Goal: Transaction & Acquisition: Purchase product/service

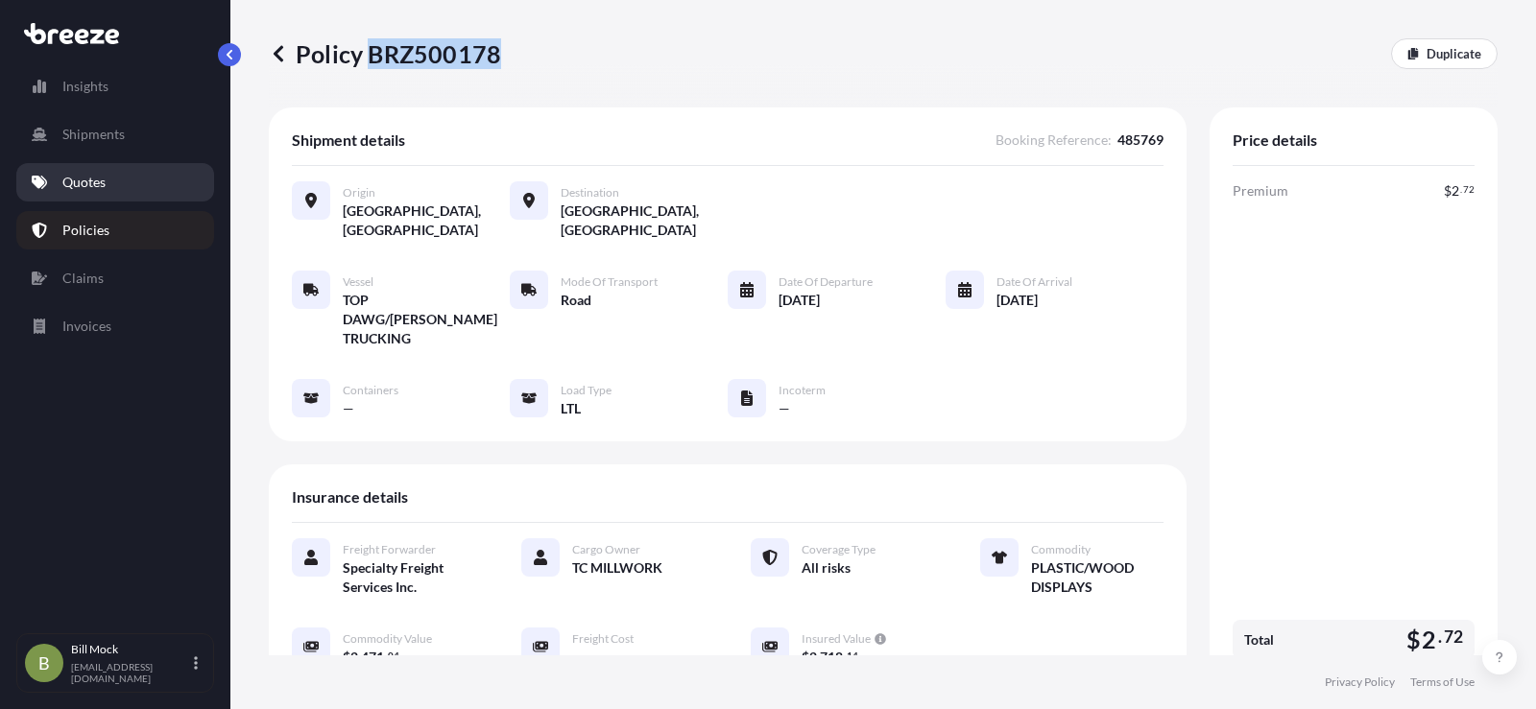
click at [91, 190] on p "Quotes" at bounding box center [83, 182] width 43 height 19
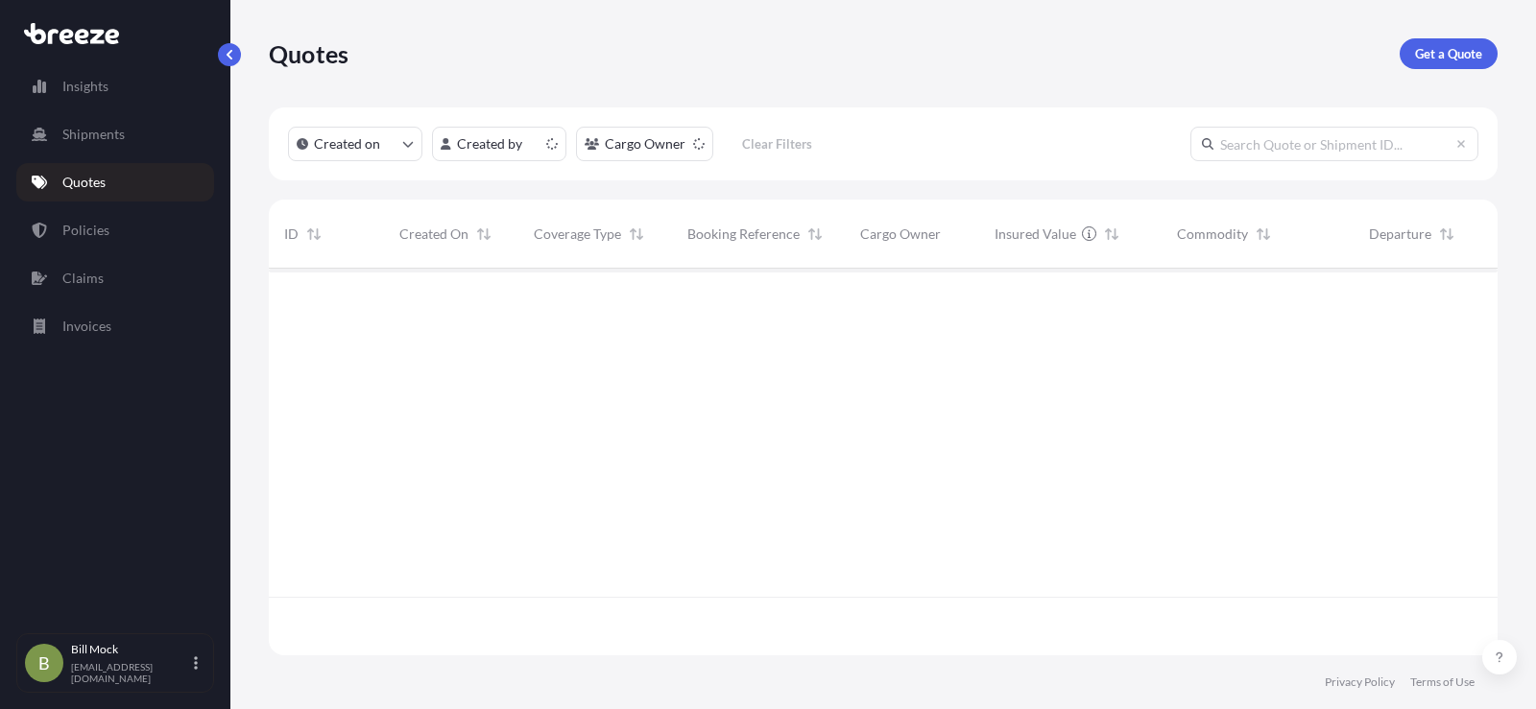
scroll to position [383, 1214]
click at [1430, 43] on link "Get a Quote" at bounding box center [1449, 53] width 98 height 31
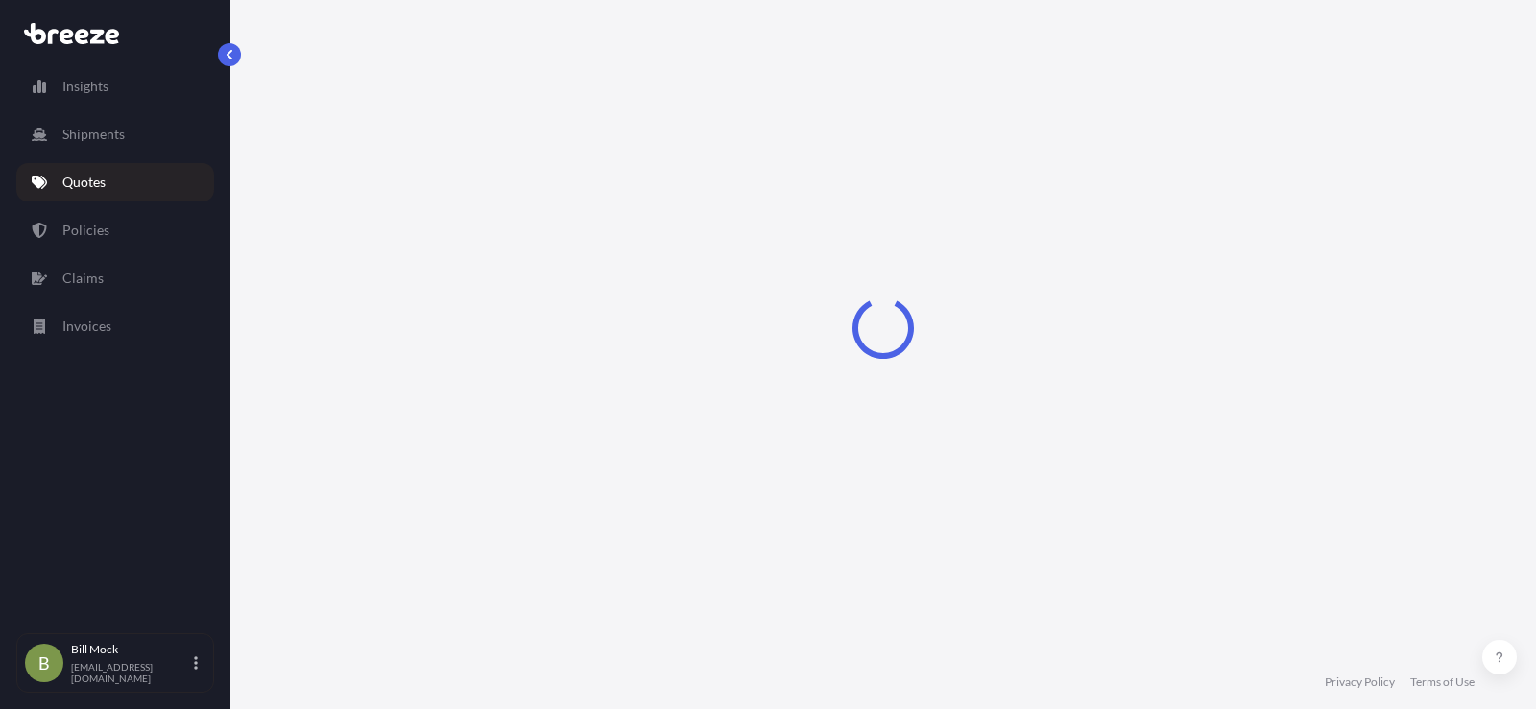
scroll to position [31, 0]
select select "Sea"
select select "1"
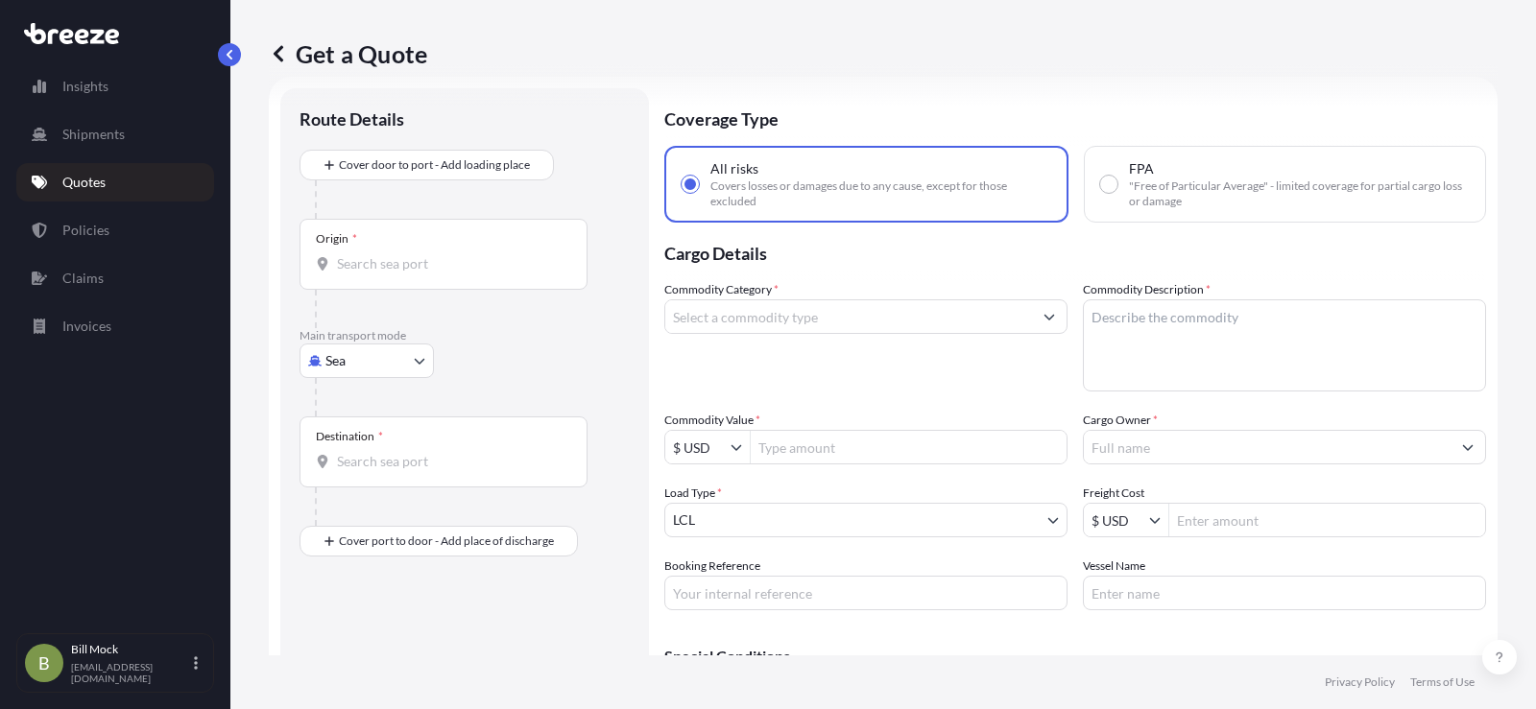
click at [380, 361] on body "Insights Shipments Quotes Policies Claims Invoices B [PERSON_NAME] [EMAIL_ADDRE…" at bounding box center [768, 354] width 1536 height 709
click at [376, 484] on div "Road" at bounding box center [366, 480] width 119 height 35
select select "Road"
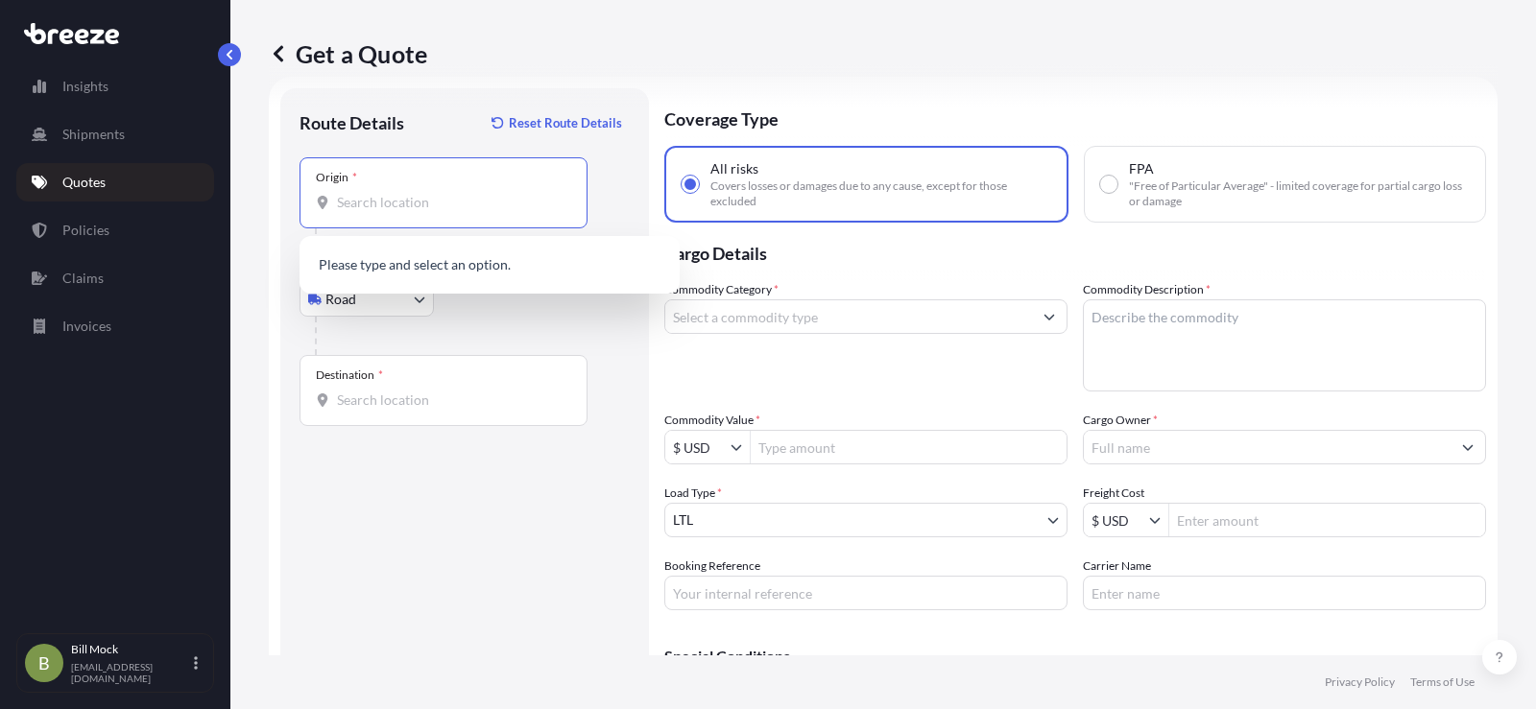
click at [348, 210] on input "Origin *" at bounding box center [450, 202] width 227 height 19
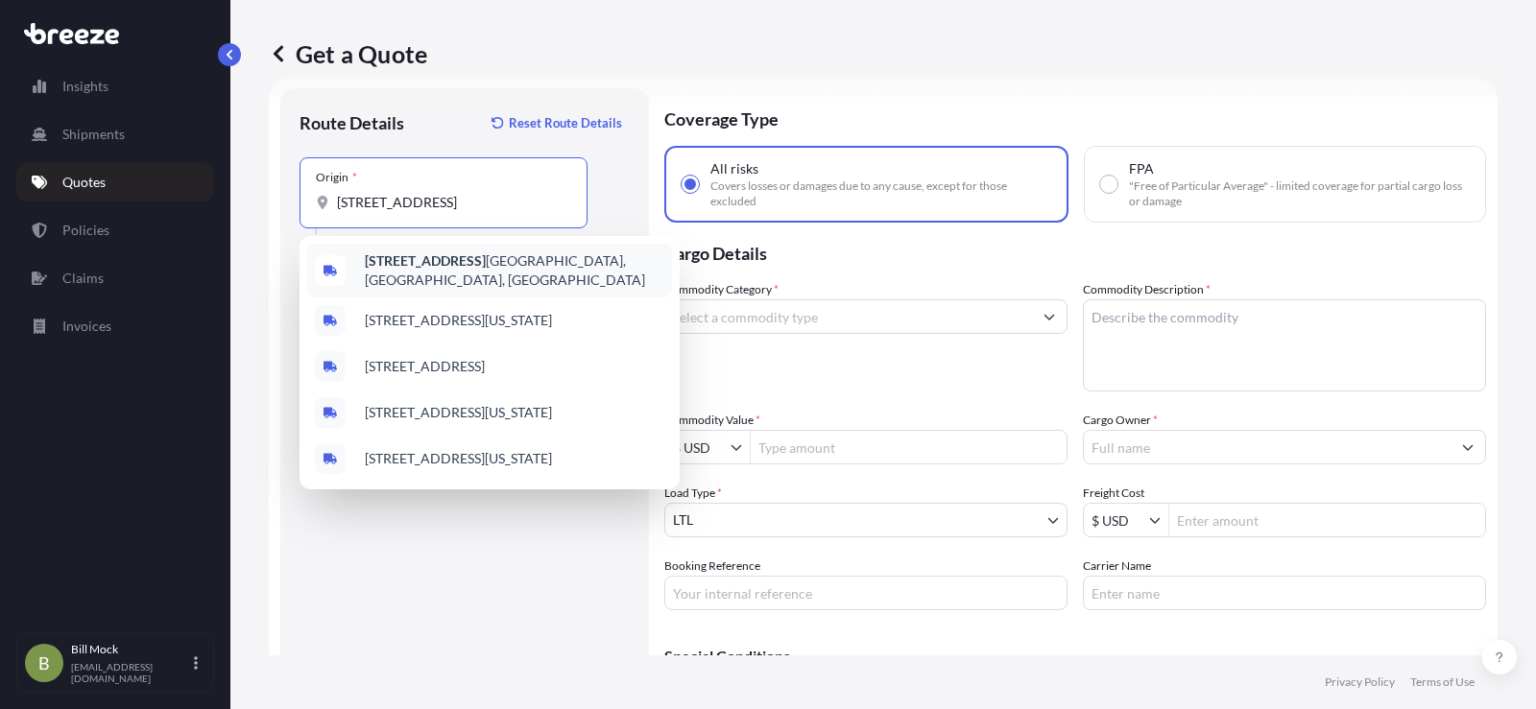
click at [443, 265] on b "[STREET_ADDRESS]" at bounding box center [425, 260] width 121 height 16
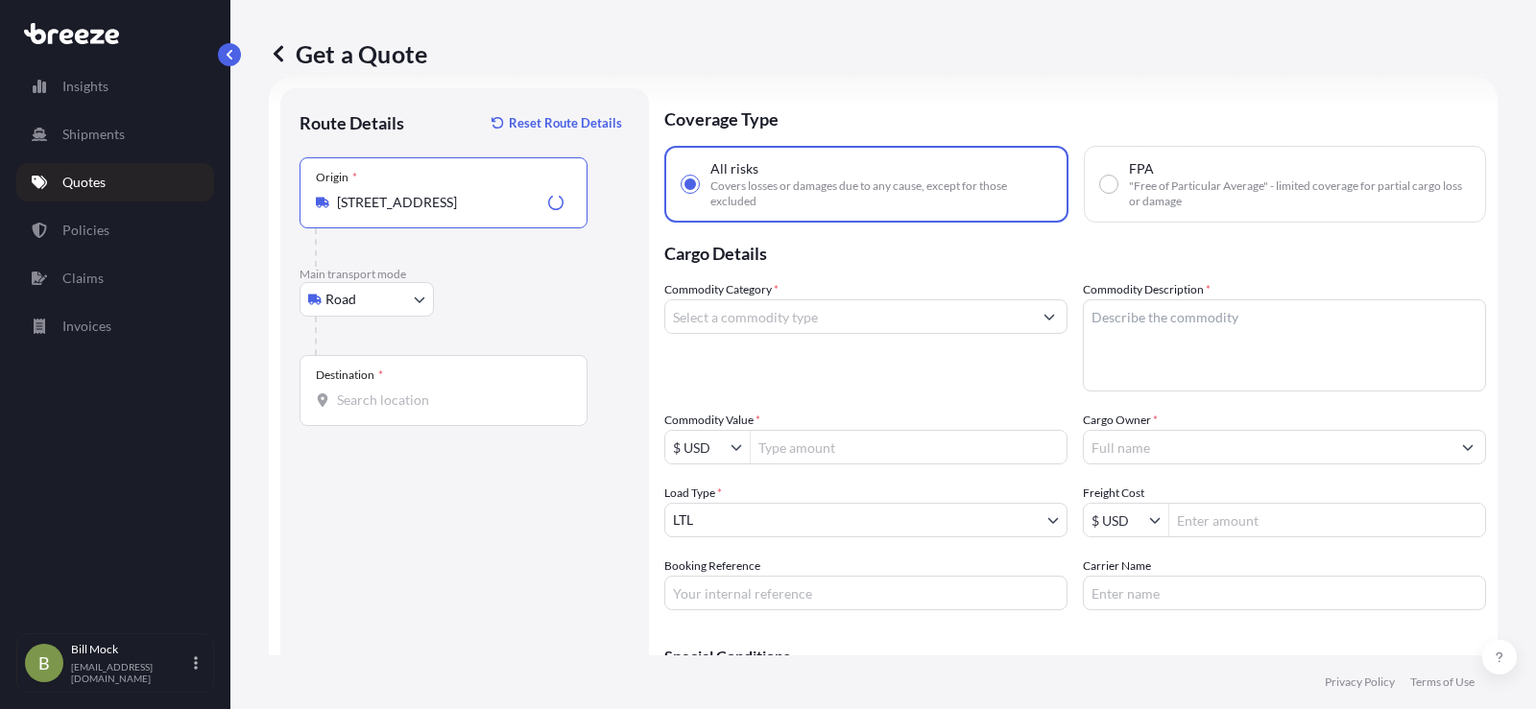
type input "[STREET_ADDRESS]"
click at [373, 394] on input "Destination *" at bounding box center [450, 400] width 227 height 19
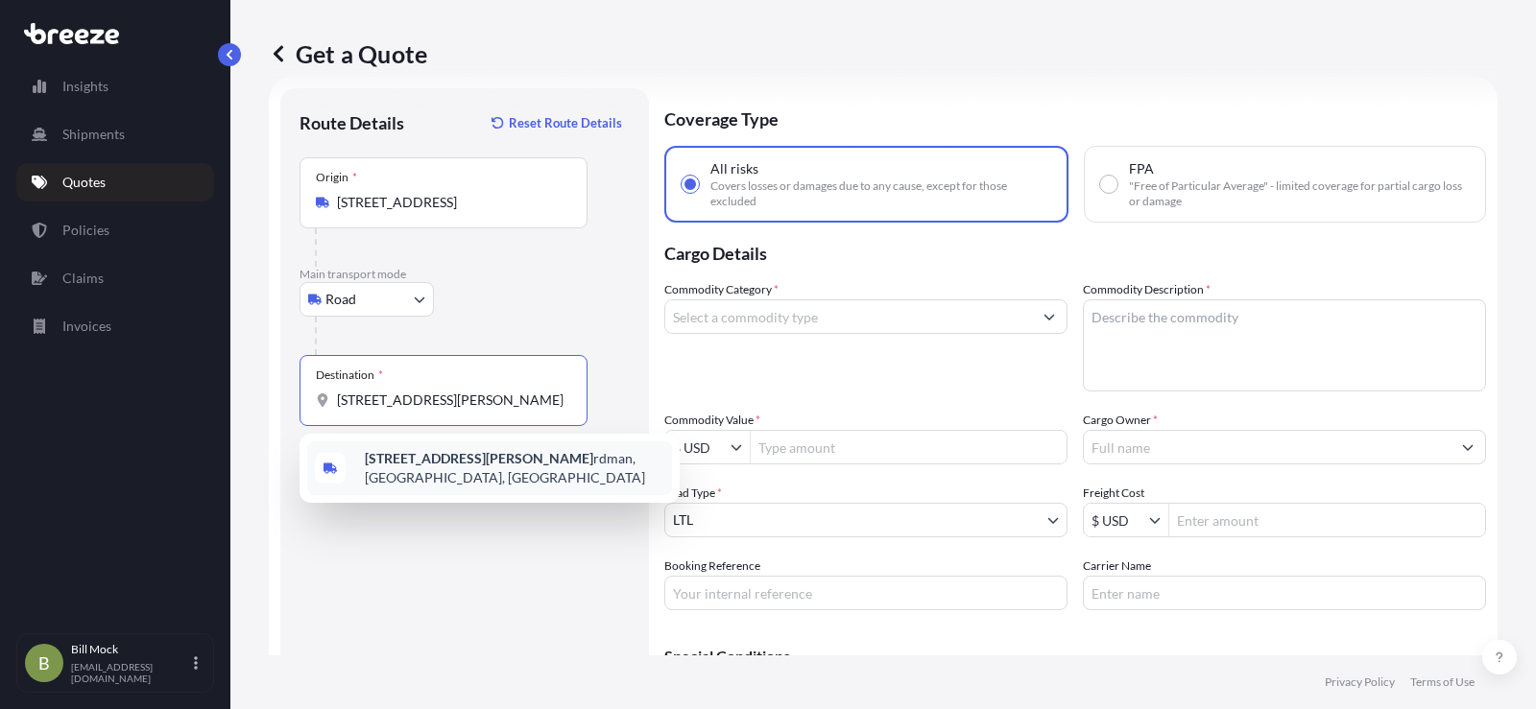
click at [450, 462] on b "[STREET_ADDRESS][PERSON_NAME]" at bounding box center [479, 458] width 228 height 16
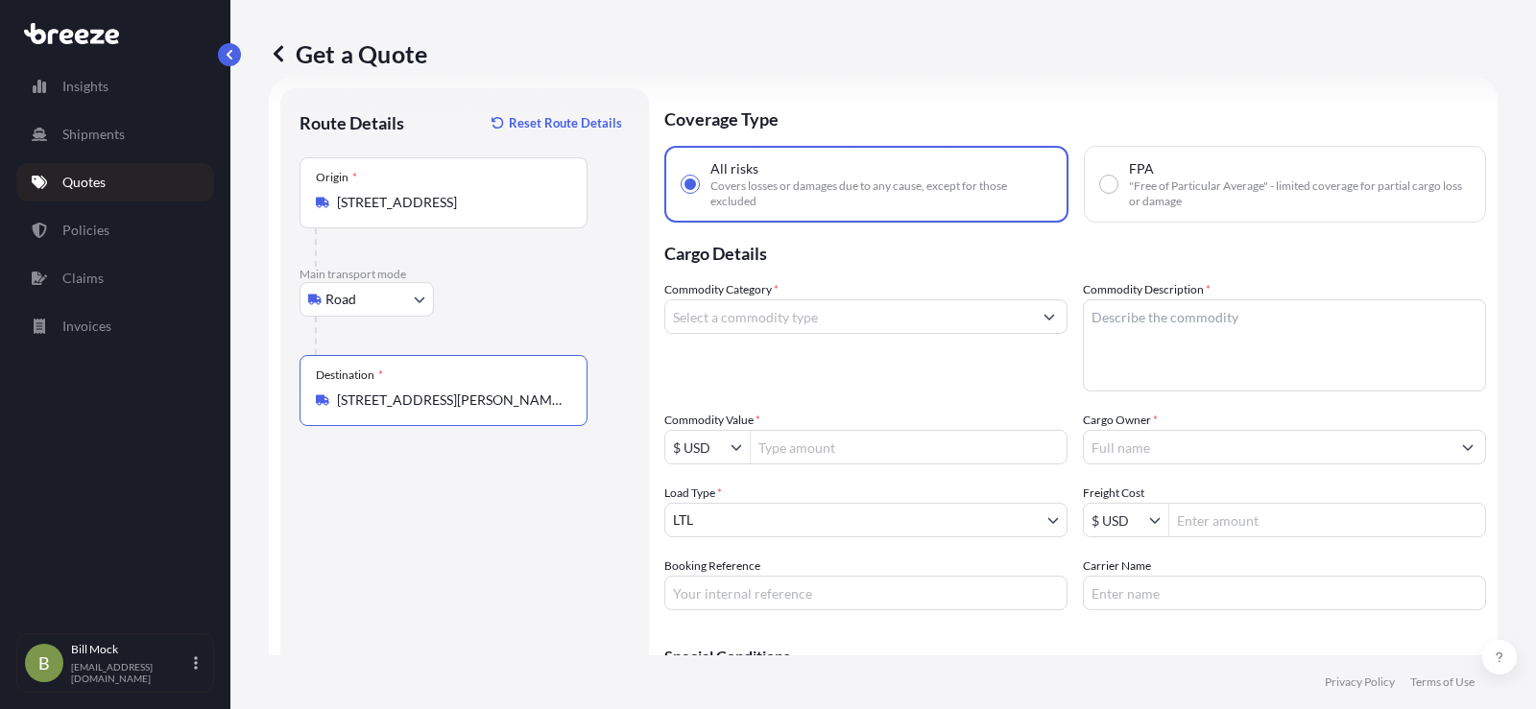
type input "[STREET_ADDRESS][PERSON_NAME][PERSON_NAME]"
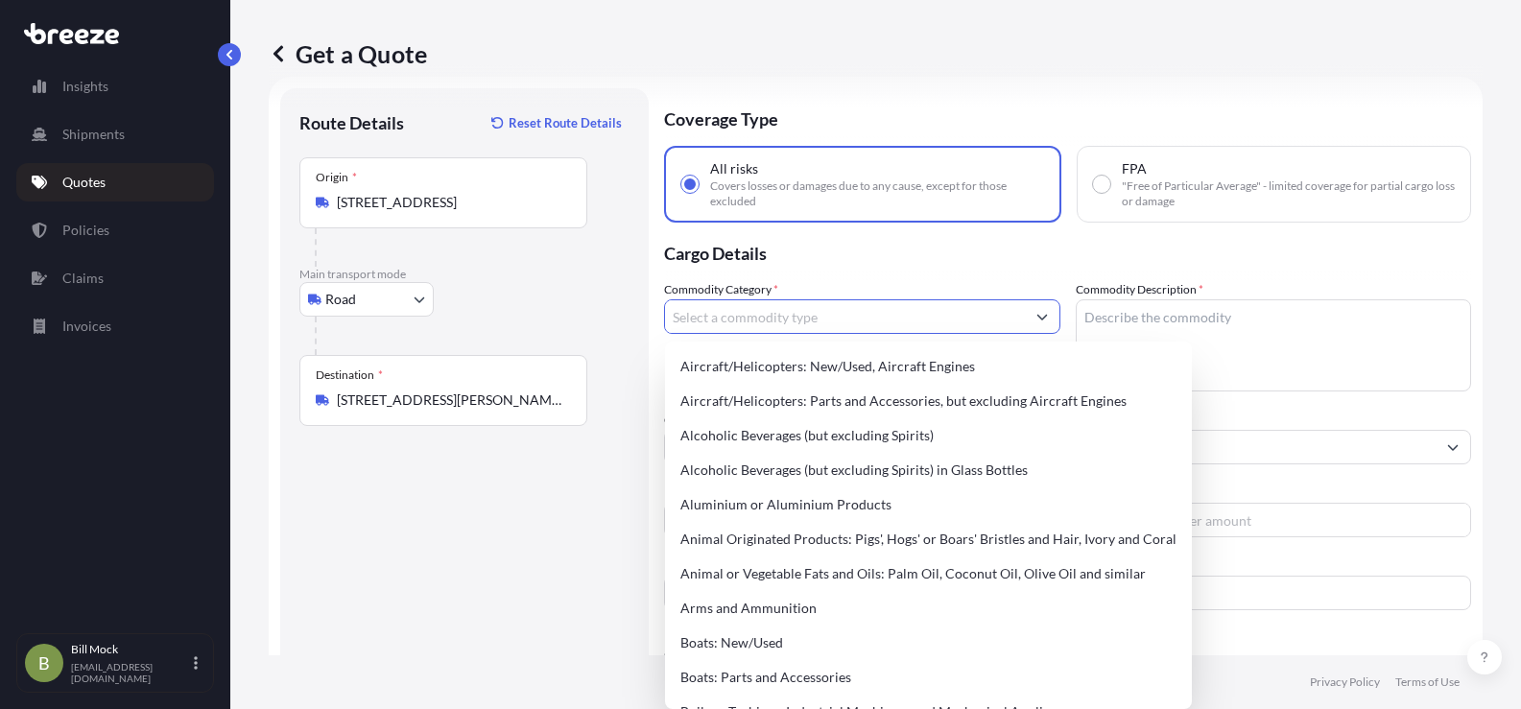
click at [712, 309] on input "Commodity Category *" at bounding box center [845, 316] width 360 height 35
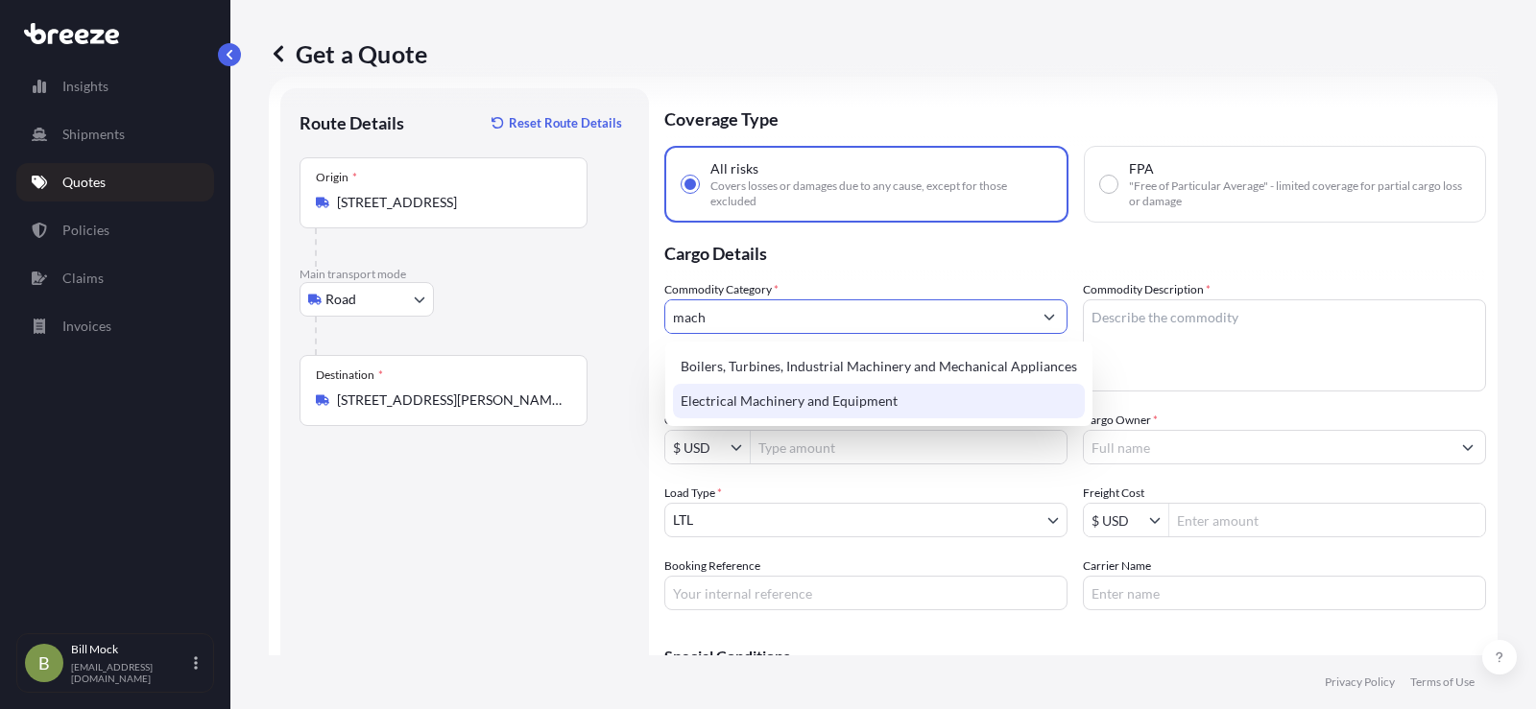
click at [743, 404] on div "Electrical Machinery and Equipment" at bounding box center [879, 401] width 412 height 35
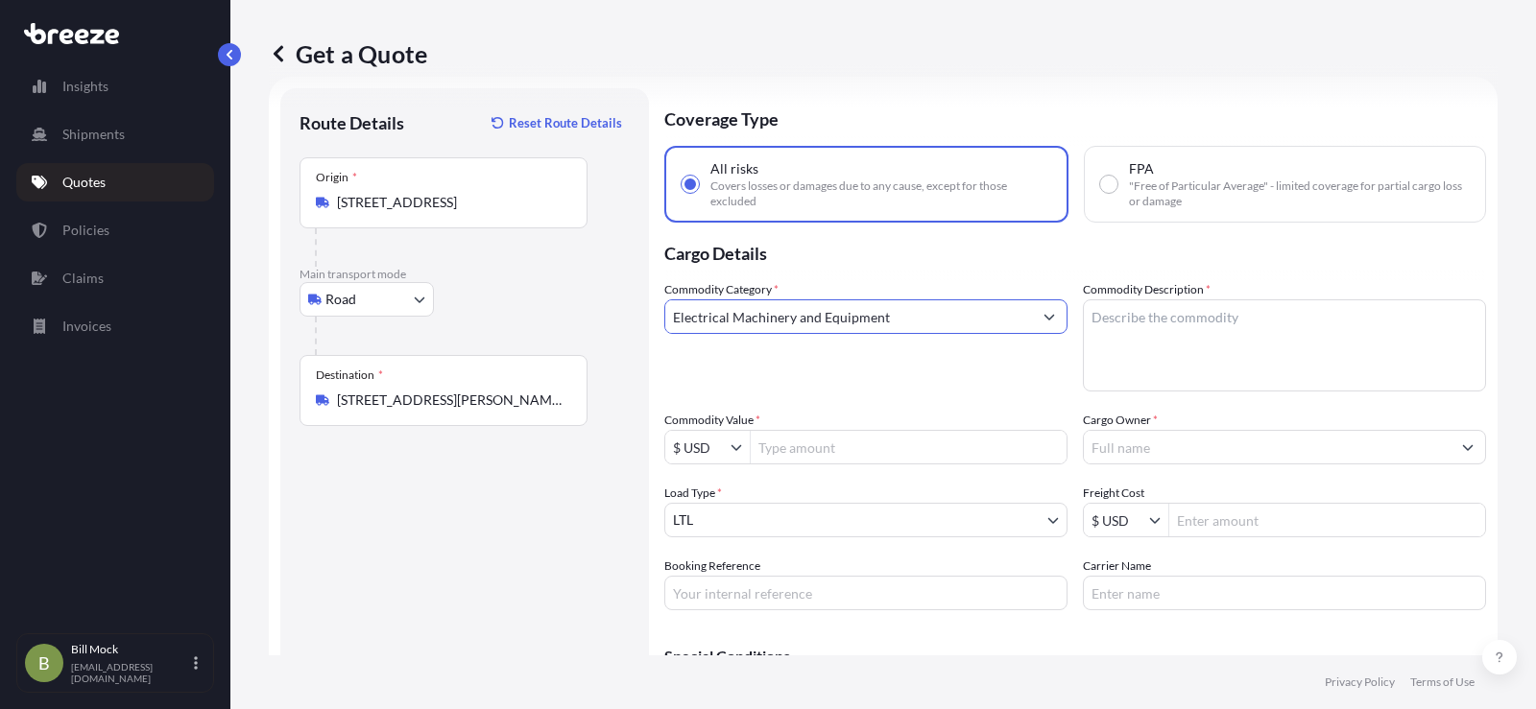
type input "Electrical Machinery and Equipment"
click at [1104, 329] on textarea "Commodity Description *" at bounding box center [1284, 345] width 403 height 92
type textarea "m"
type textarea "MACHINERY"
click at [792, 459] on input "Commodity Value *" at bounding box center [909, 447] width 316 height 35
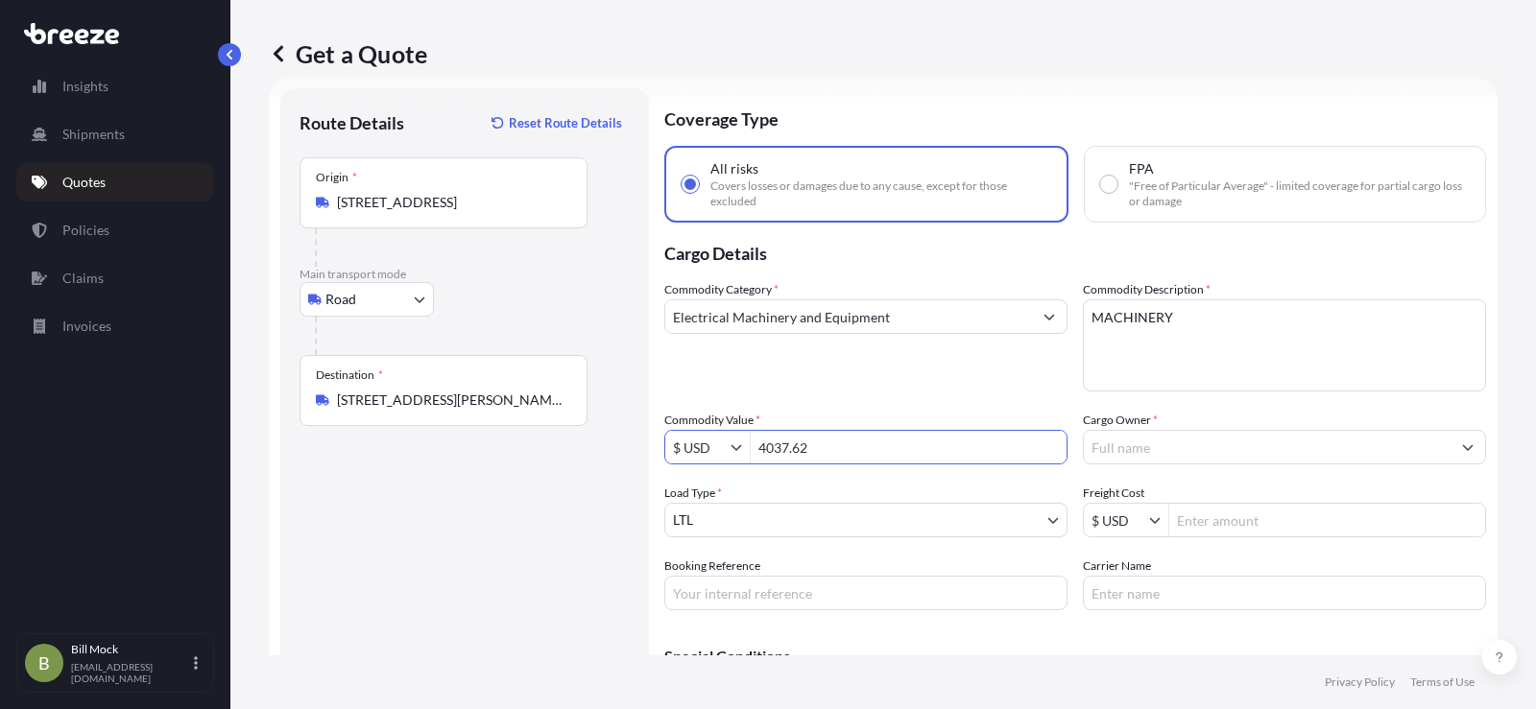
type input "4,037.62"
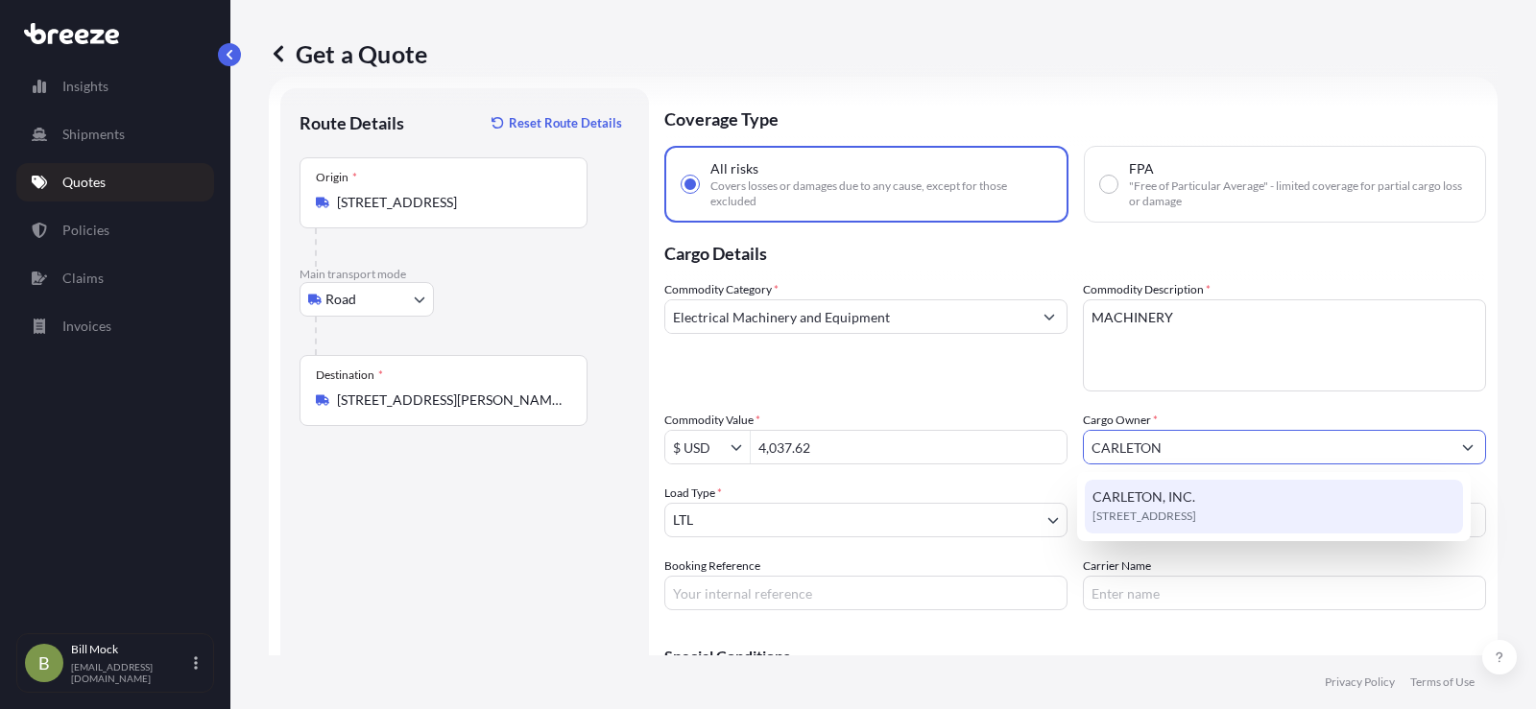
click at [1131, 507] on span "[STREET_ADDRESS]" at bounding box center [1144, 516] width 104 height 19
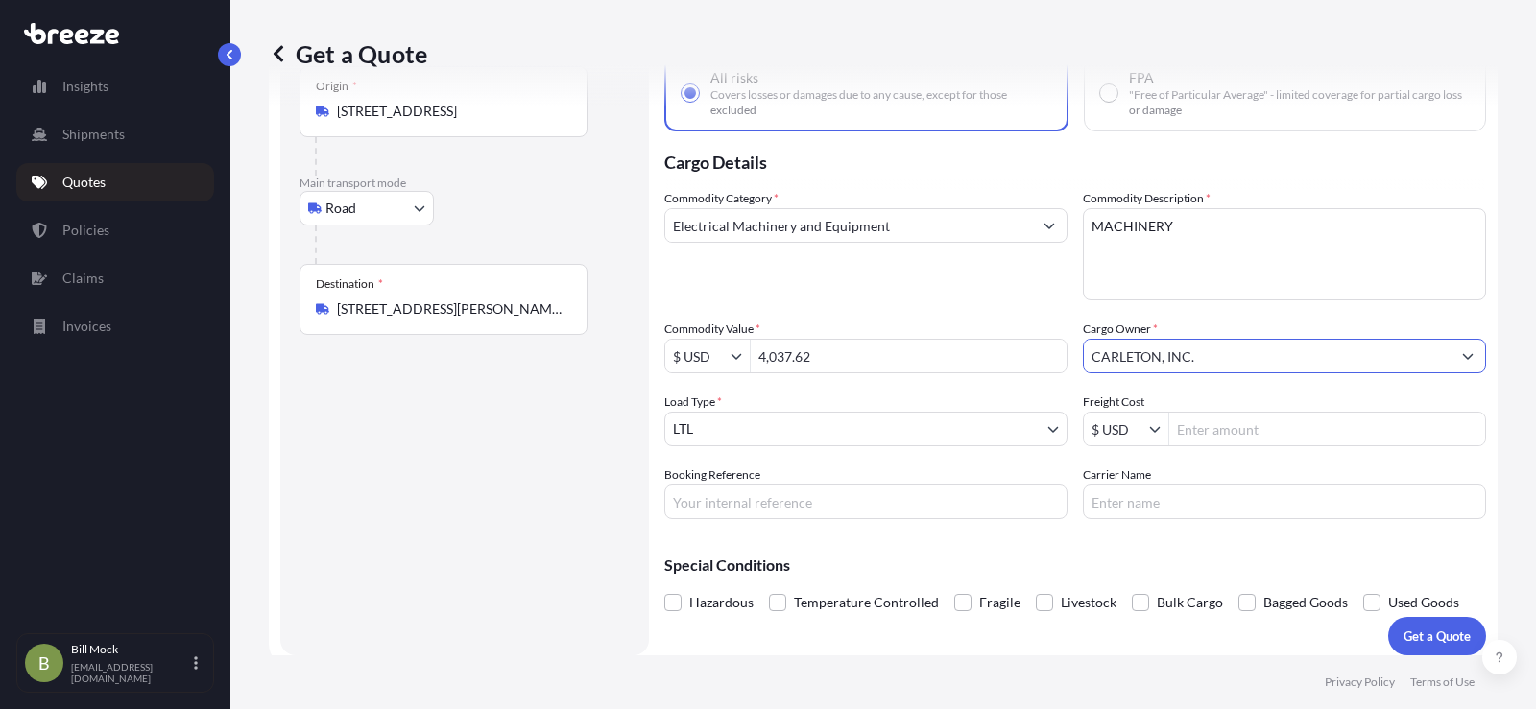
scroll to position [133, 0]
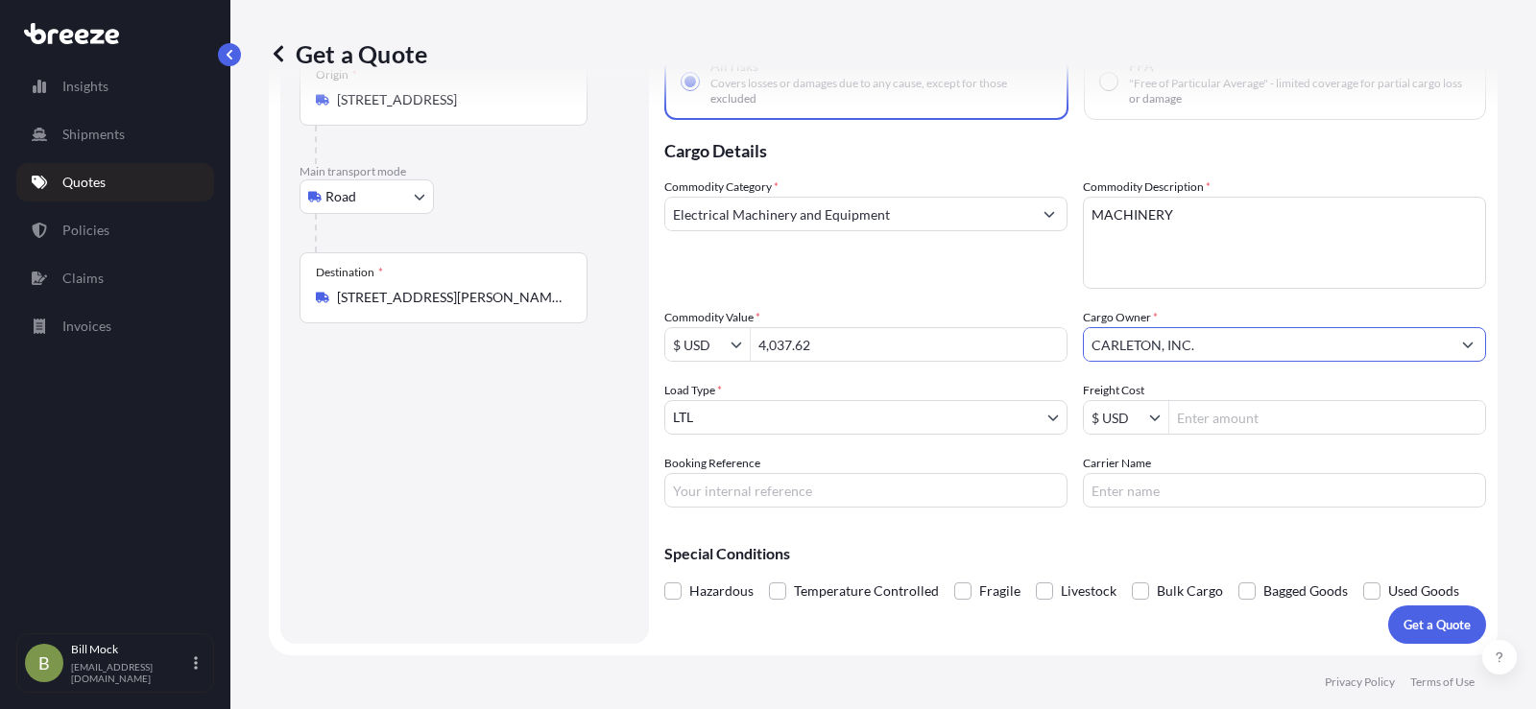
type input "CARLETON, INC."
click at [727, 499] on input "Booking Reference" at bounding box center [865, 490] width 403 height 35
type input "486384"
click at [1115, 491] on input "E" at bounding box center [1284, 490] width 403 height 35
type input "[PERSON_NAME] EXPRESS"
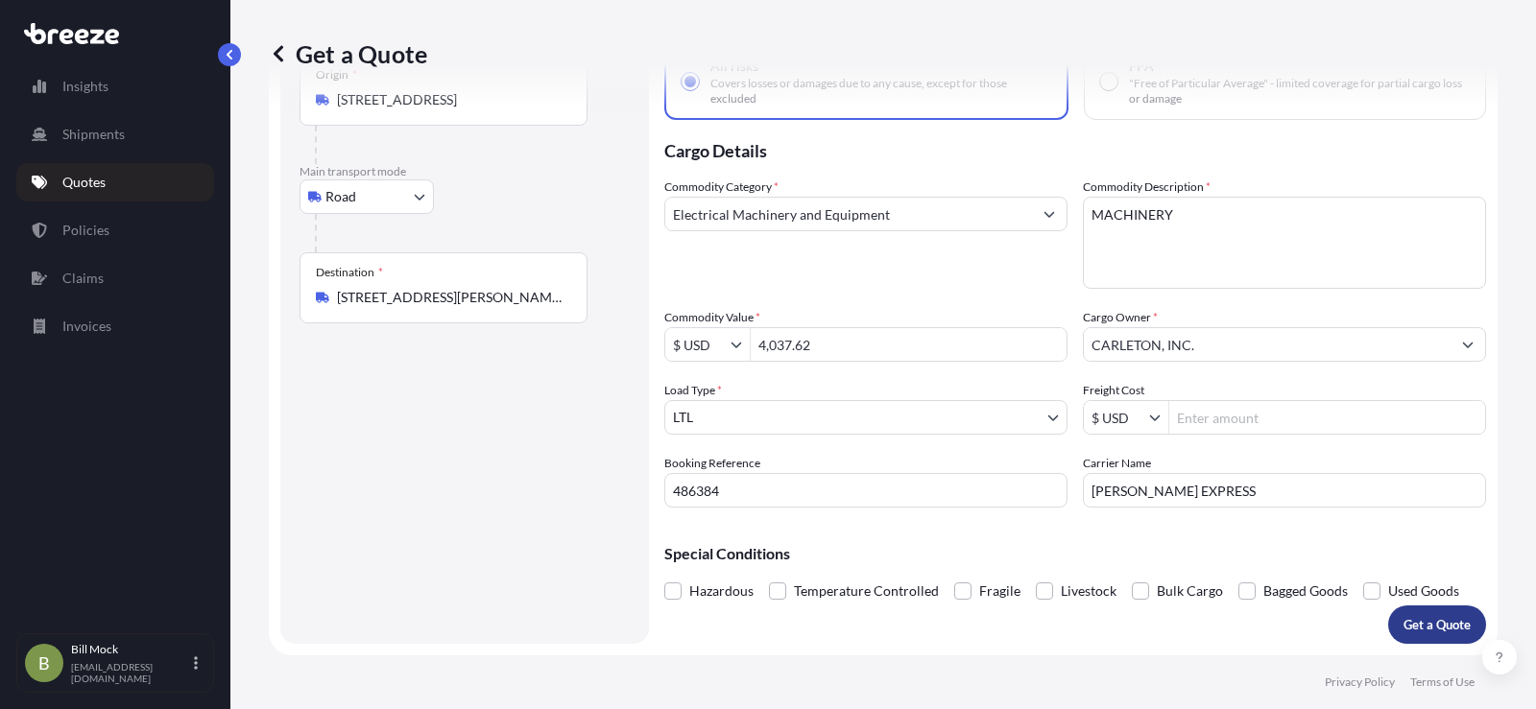
click at [1433, 620] on p "Get a Quote" at bounding box center [1436, 624] width 67 height 19
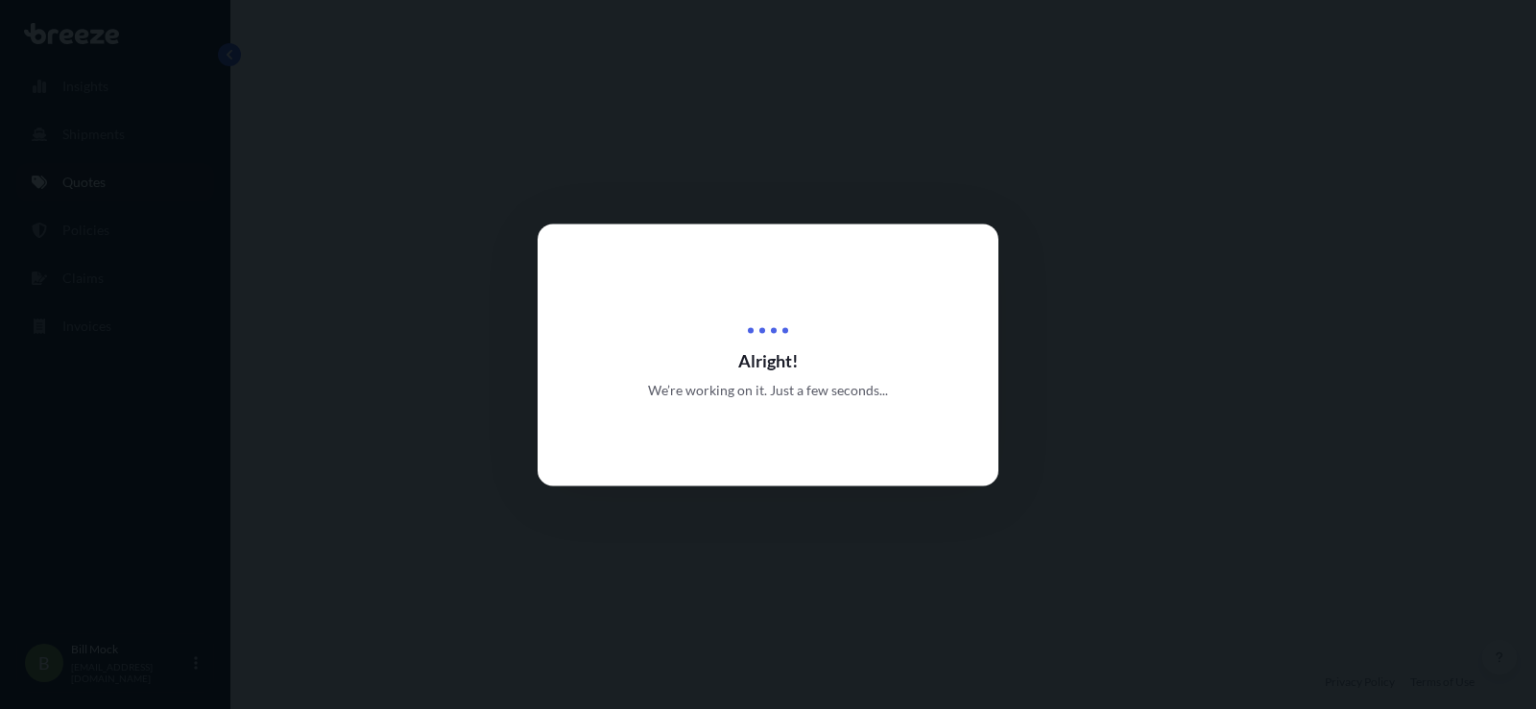
select select "Road"
select select "1"
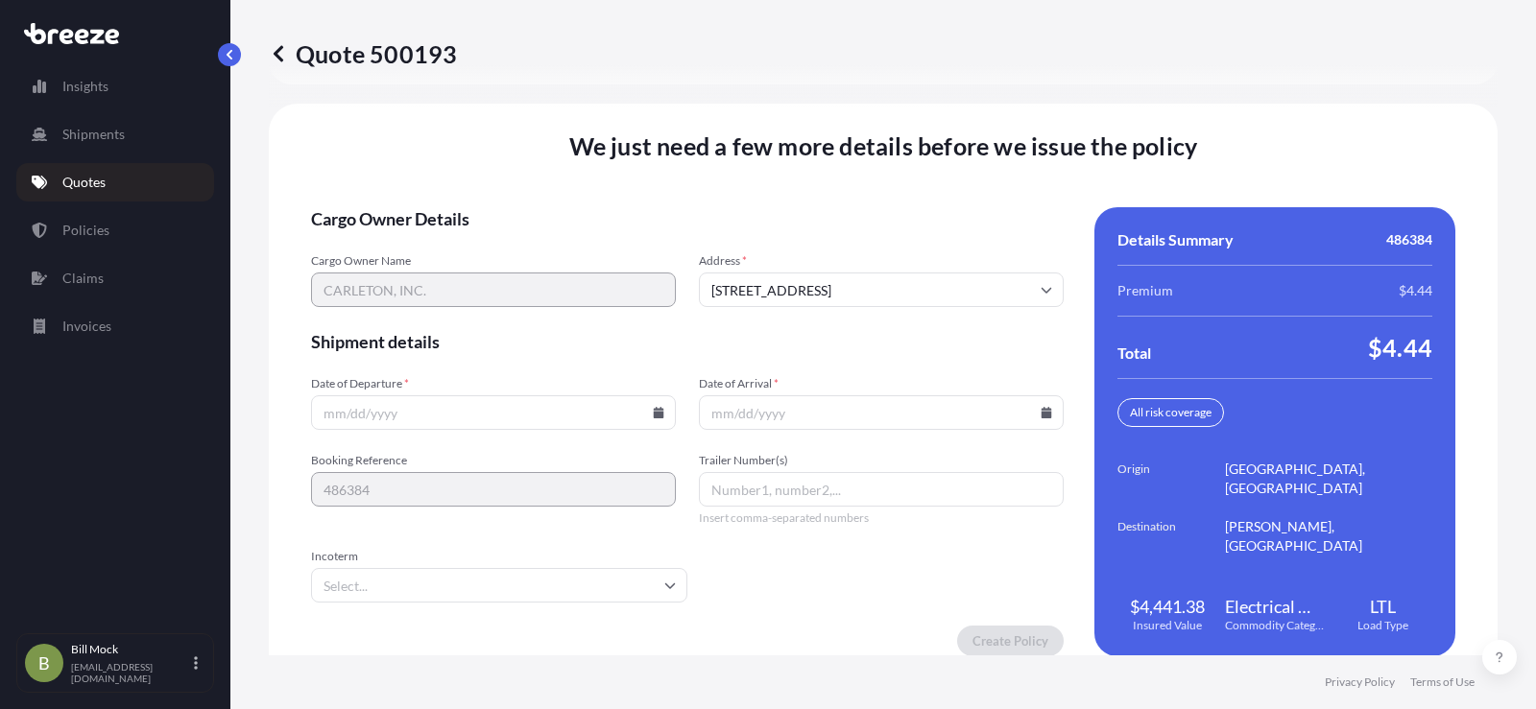
scroll to position [2653, 0]
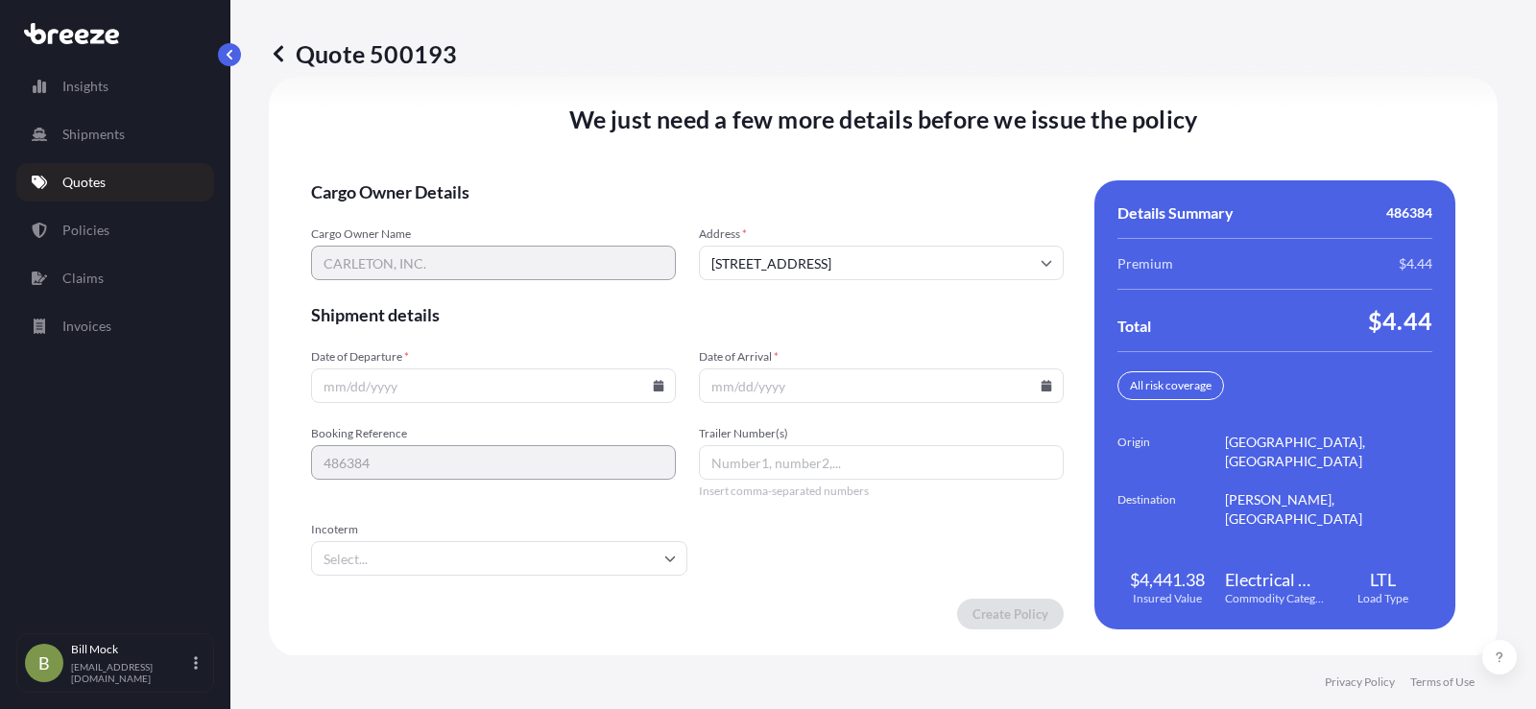
click at [654, 381] on icon at bounding box center [659, 386] width 12 height 12
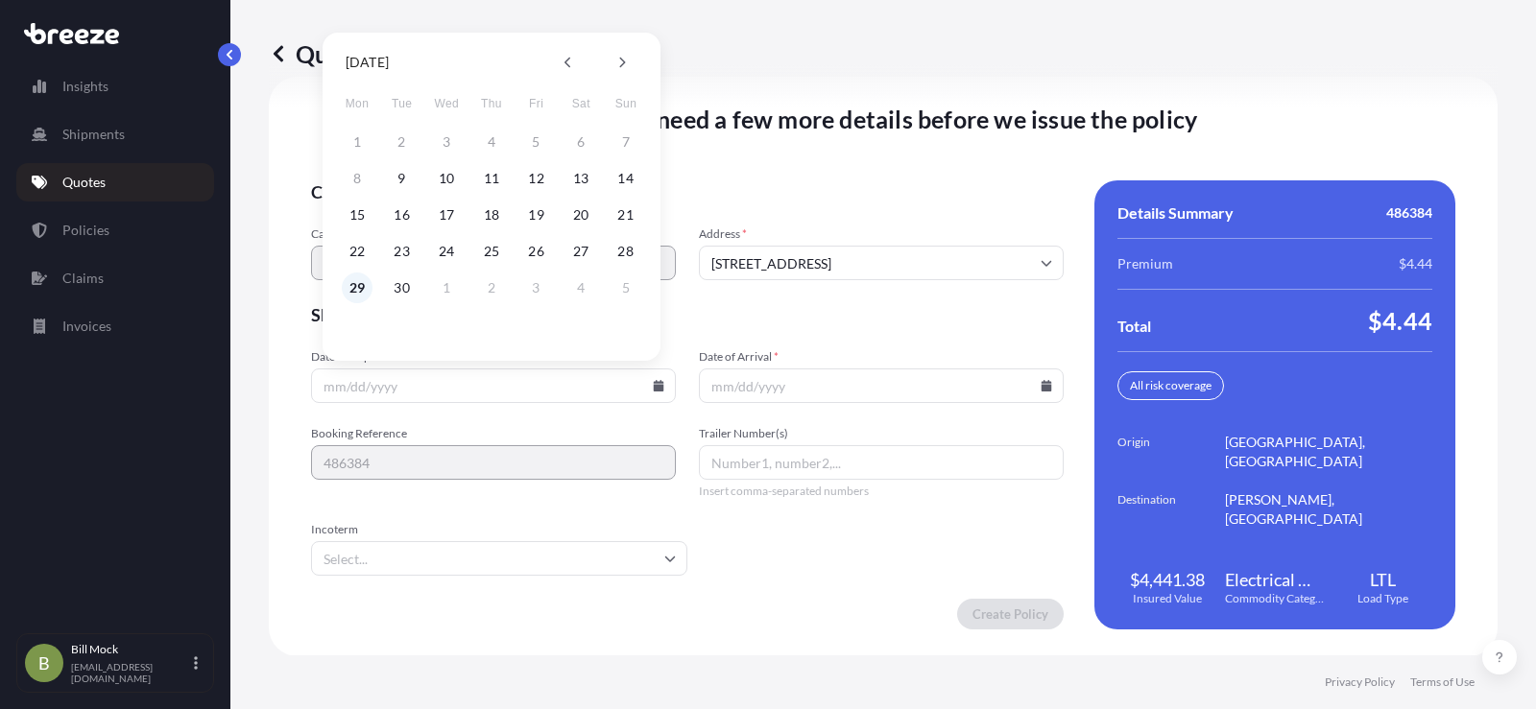
click at [357, 285] on button "29" at bounding box center [357, 288] width 31 height 31
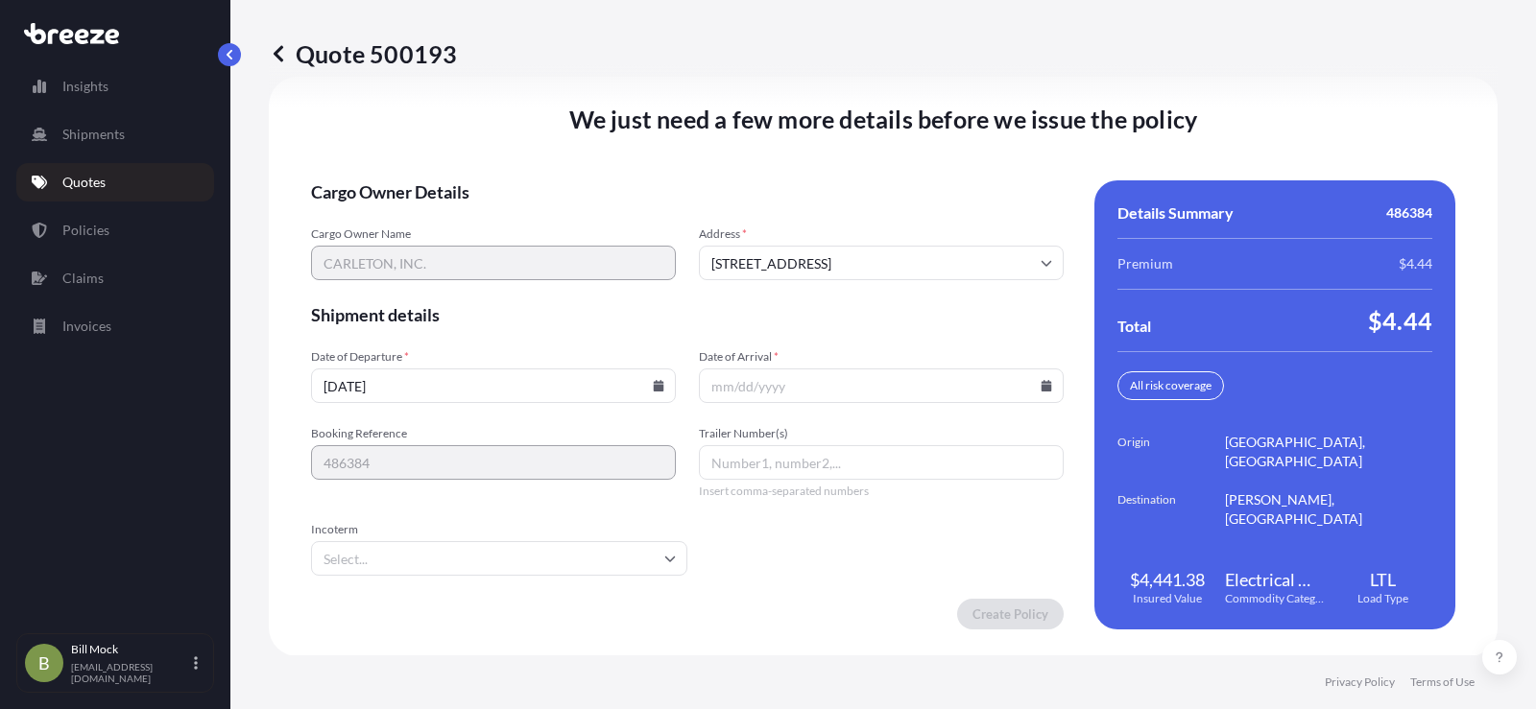
type input "[DATE]"
click at [1042, 386] on icon at bounding box center [1047, 386] width 11 height 12
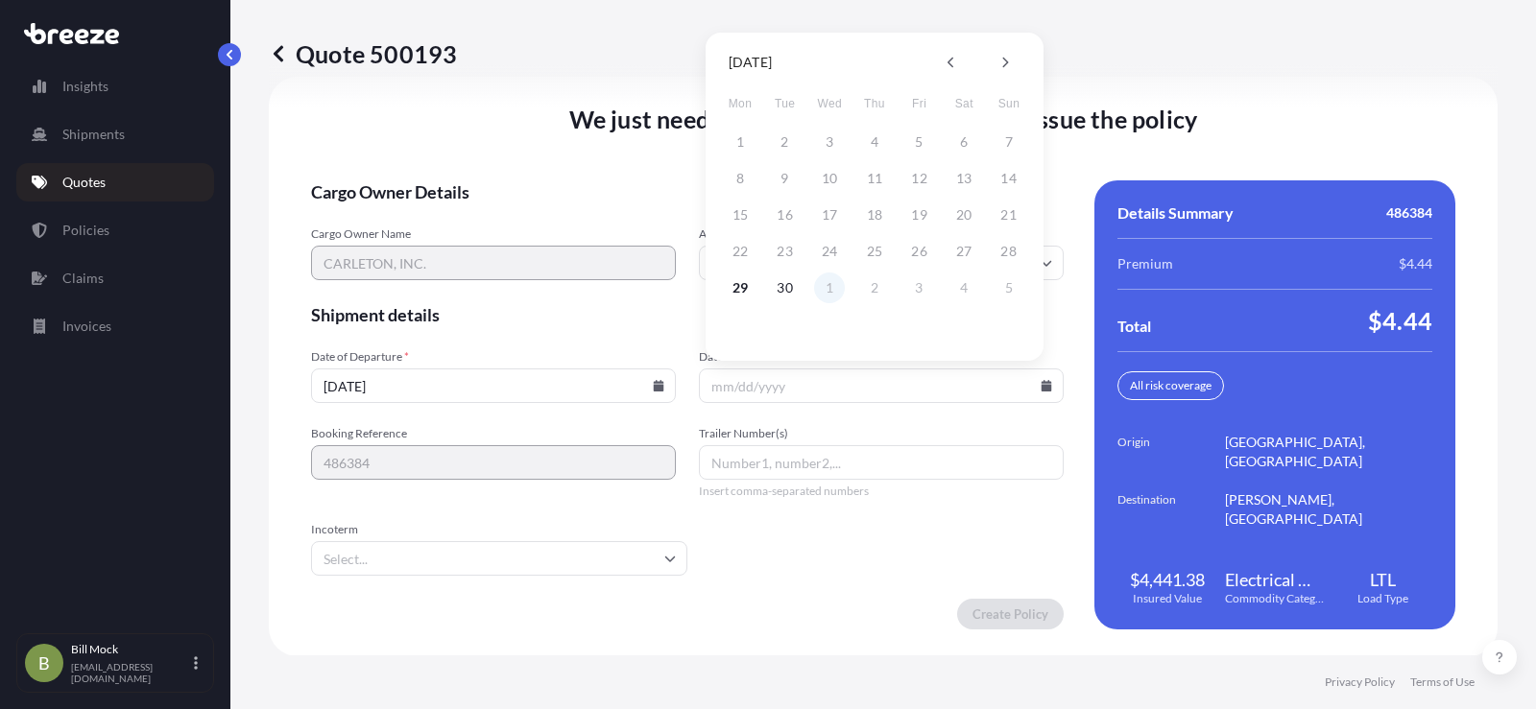
click at [832, 290] on button "1" at bounding box center [829, 288] width 31 height 31
type input "[DATE]"
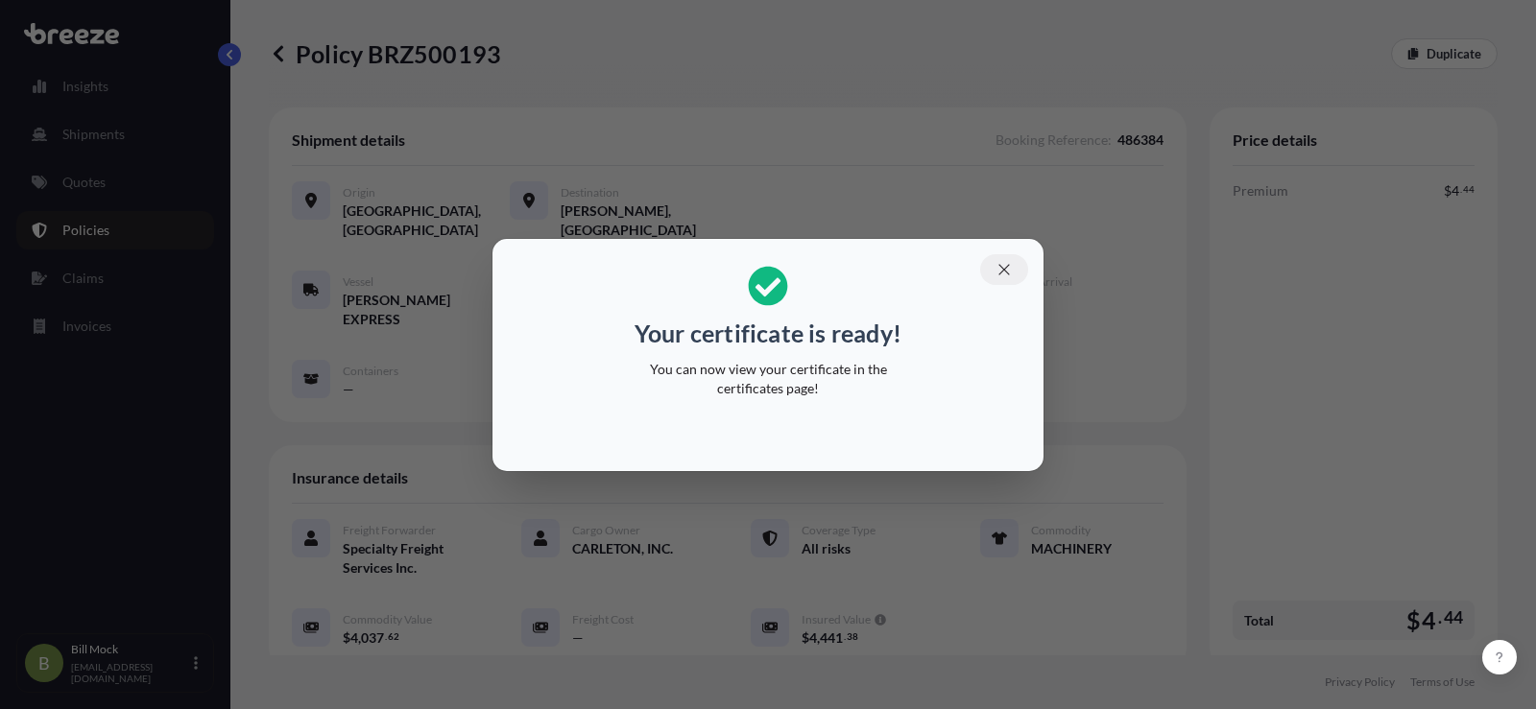
click at [1004, 267] on icon "button" at bounding box center [1003, 269] width 17 height 17
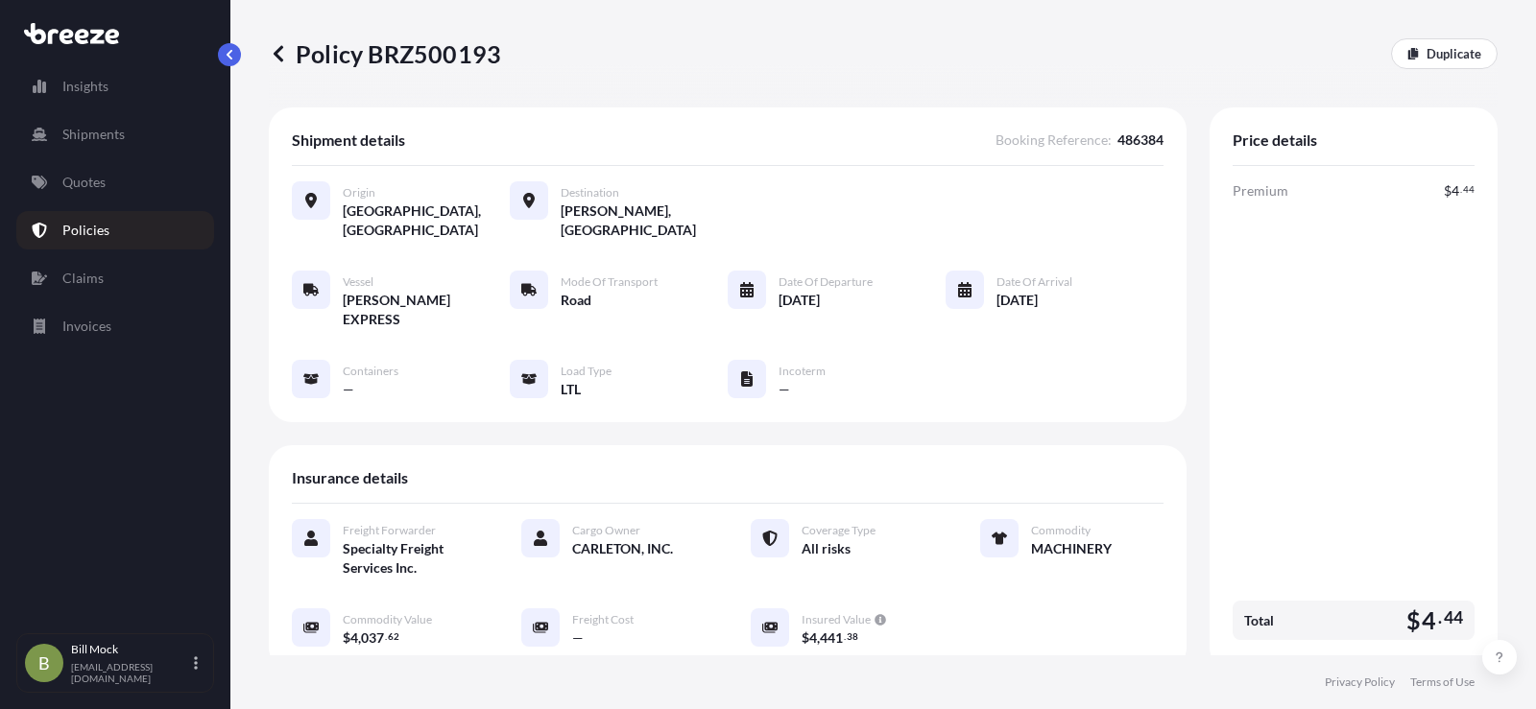
click at [395, 60] on p "Policy BRZ500193" at bounding box center [385, 53] width 232 height 31
copy p "BRZ500193"
